Goal: Information Seeking & Learning: Learn about a topic

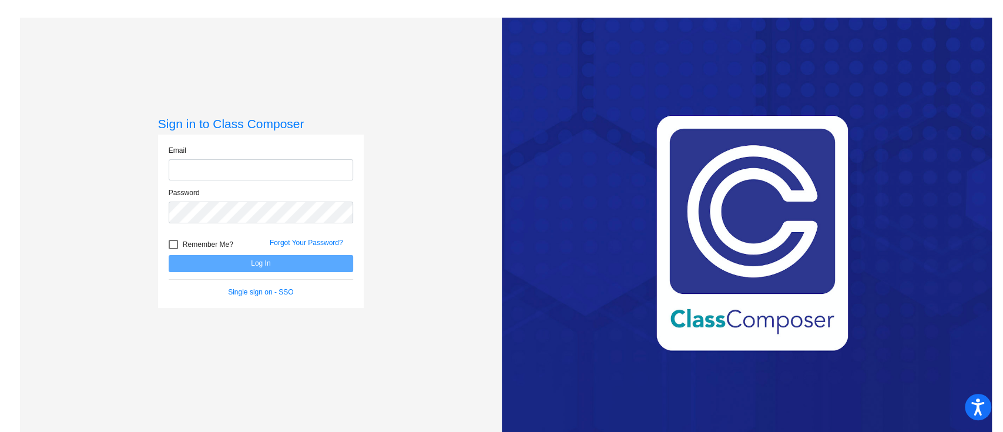
type input "[EMAIL_ADDRESS][DOMAIN_NAME]"
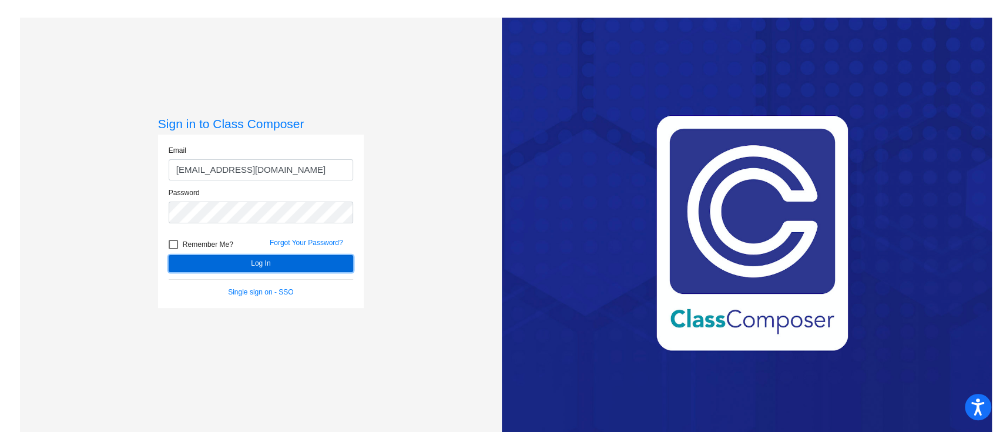
click at [246, 267] on button "Log In" at bounding box center [261, 263] width 185 height 17
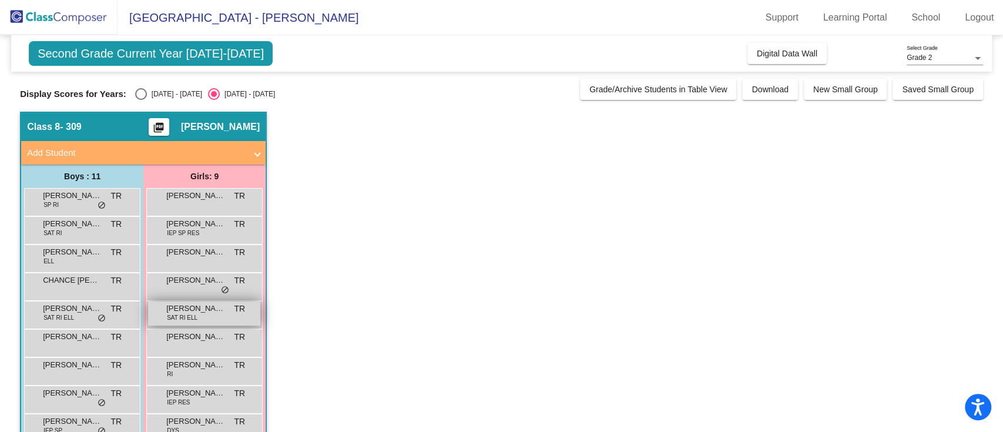
scroll to position [78, 0]
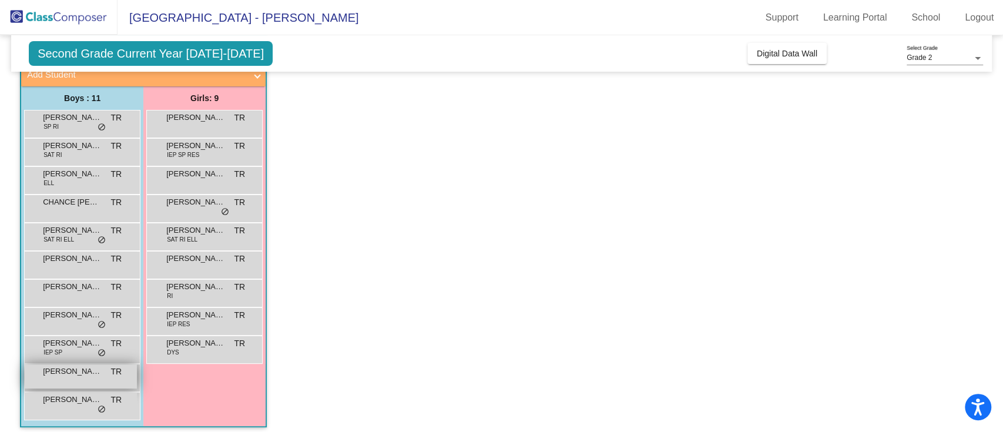
click at [69, 372] on span "[PERSON_NAME]" at bounding box center [72, 372] width 59 height 12
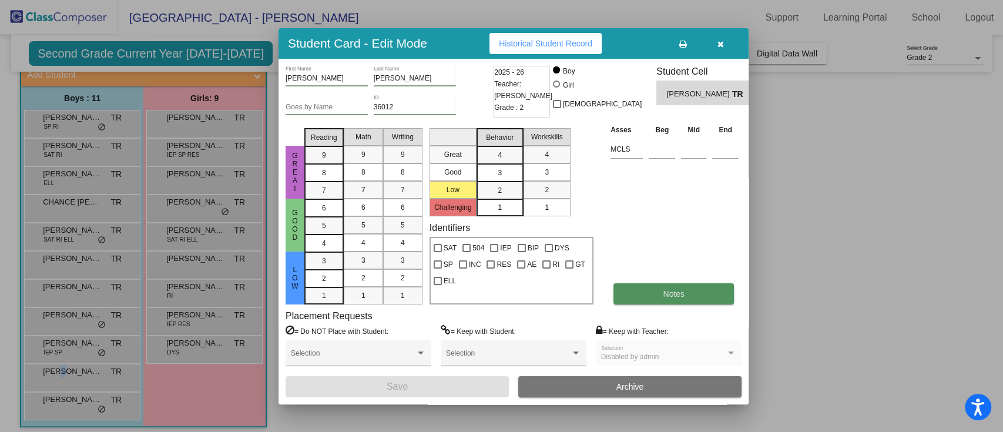
click at [635, 290] on button "Notes" at bounding box center [674, 293] width 121 height 21
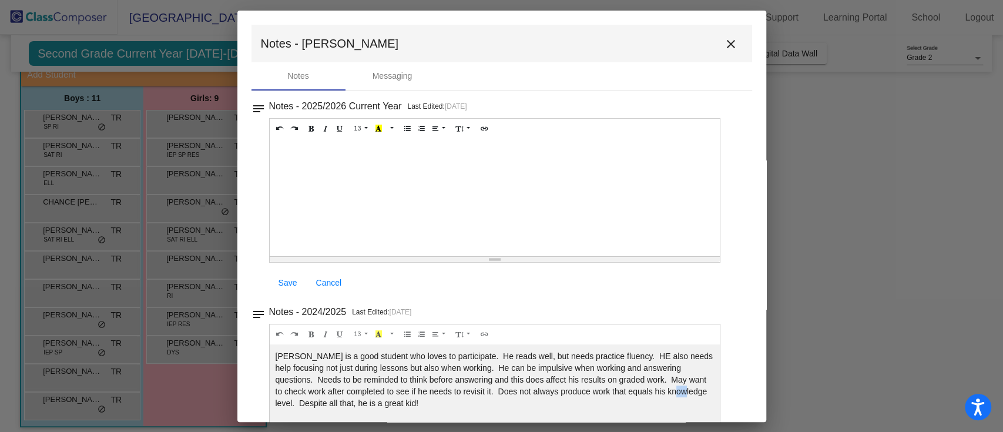
drag, startPoint x: 684, startPoint y: 386, endPoint x: 675, endPoint y: 386, distance: 8.2
click at [675, 386] on div "[PERSON_NAME] is a good student who loves to participate. He reads well, but ne…" at bounding box center [495, 403] width 451 height 118
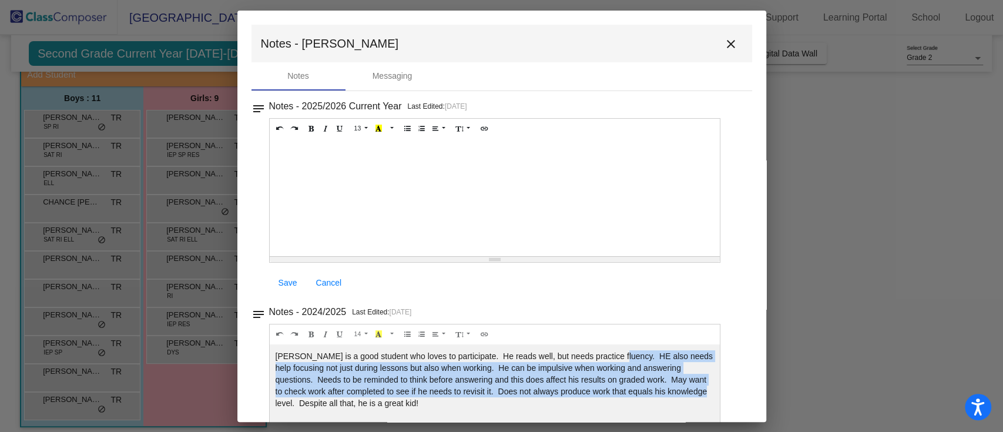
drag, startPoint x: 698, startPoint y: 387, endPoint x: 615, endPoint y: 354, distance: 89.5
click at [615, 354] on div "[PERSON_NAME] is a good student who loves to participate. He reads well, but ne…" at bounding box center [495, 403] width 451 height 118
copy div "HE also needs help focusing not just during lessons but also when working. He c…"
